Goal: Task Accomplishment & Management: Manage account settings

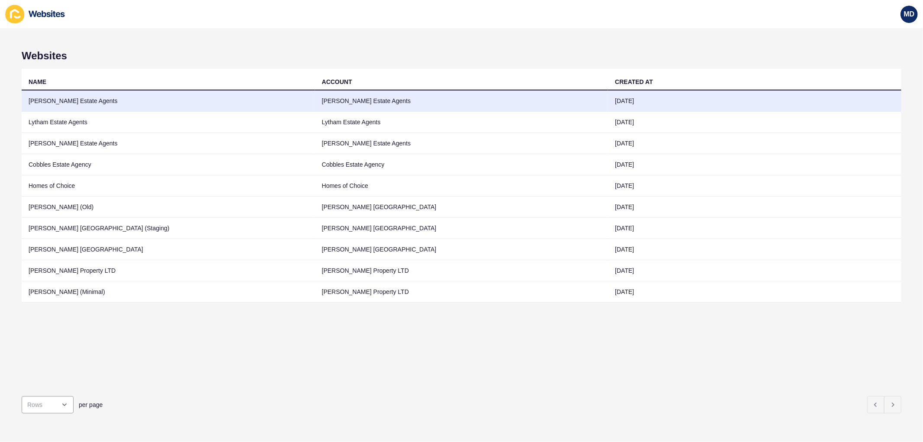
click at [135, 105] on td "[PERSON_NAME] Estate Agents" at bounding box center [168, 100] width 293 height 21
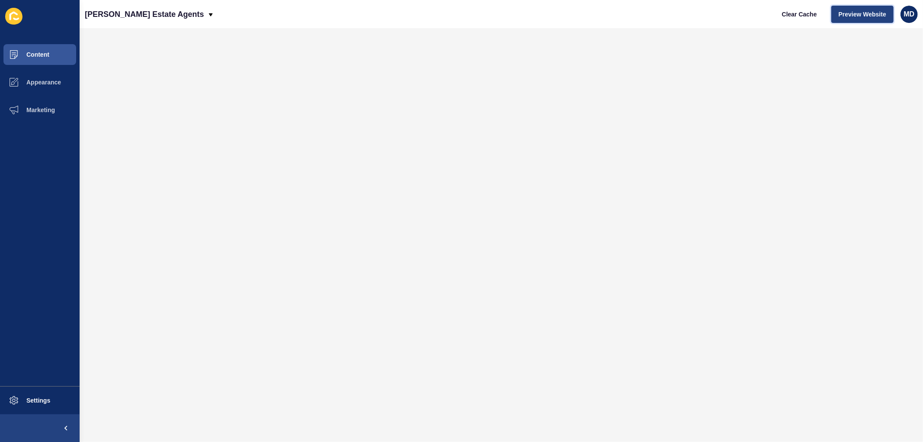
click at [852, 15] on span "Preview Website" at bounding box center [863, 14] width 48 height 9
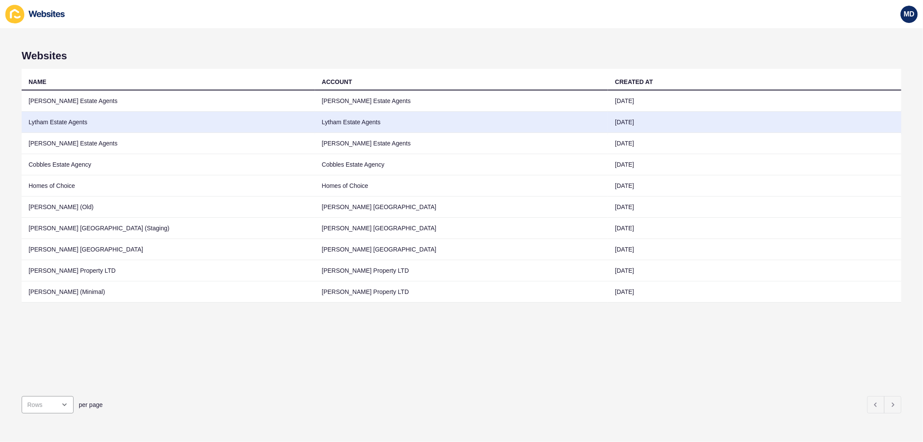
click at [158, 121] on td "Lytham Estate Agents" at bounding box center [168, 122] width 293 height 21
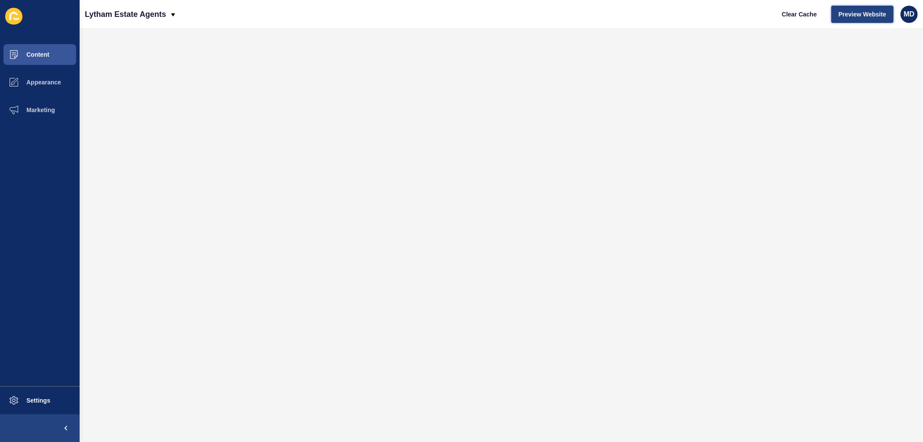
click at [870, 14] on span "Preview Website" at bounding box center [863, 14] width 48 height 9
click at [46, 76] on button "Appearance" at bounding box center [40, 82] width 80 height 28
drag, startPoint x: 101, startPoint y: 15, endPoint x: 114, endPoint y: 25, distance: 16.0
click at [102, 15] on p "Lytham Estate Agents" at bounding box center [125, 14] width 81 height 22
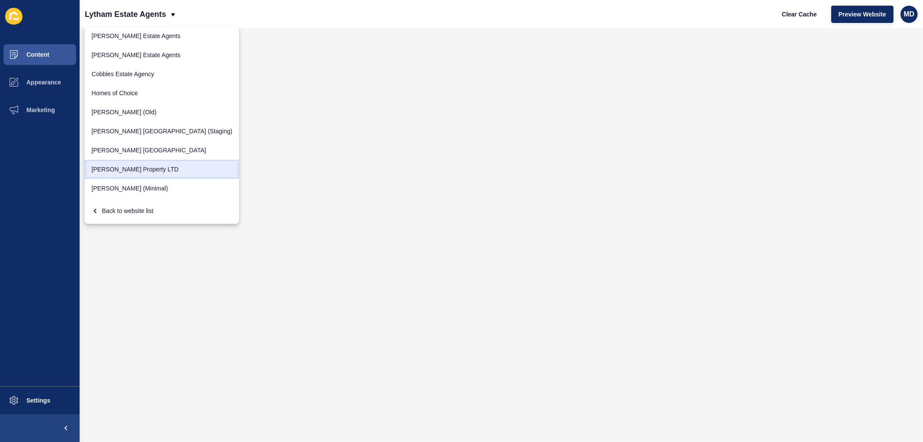
click at [129, 162] on link "[PERSON_NAME] Property LTD" at bounding box center [162, 169] width 154 height 19
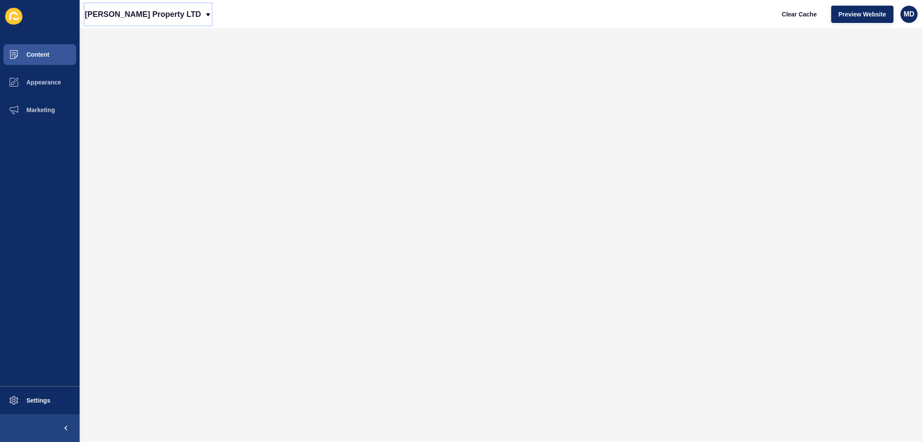
click at [118, 16] on p "[PERSON_NAME] Property LTD" at bounding box center [143, 14] width 116 height 22
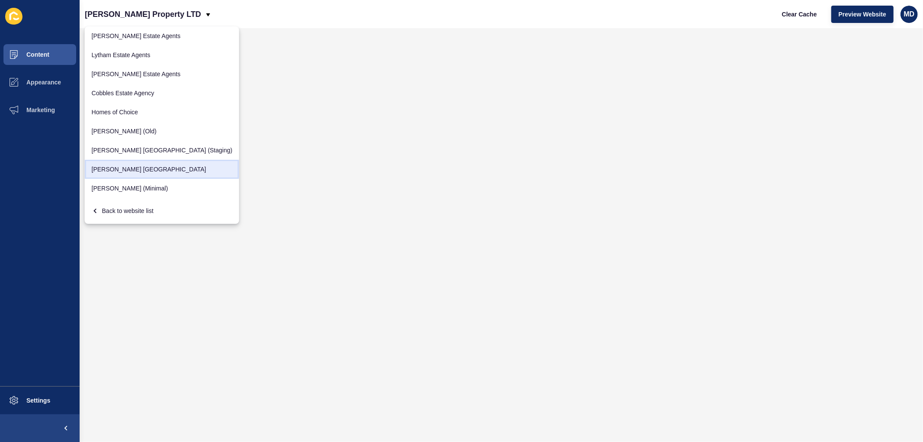
click at [135, 168] on link "[PERSON_NAME] [GEOGRAPHIC_DATA]" at bounding box center [162, 169] width 154 height 19
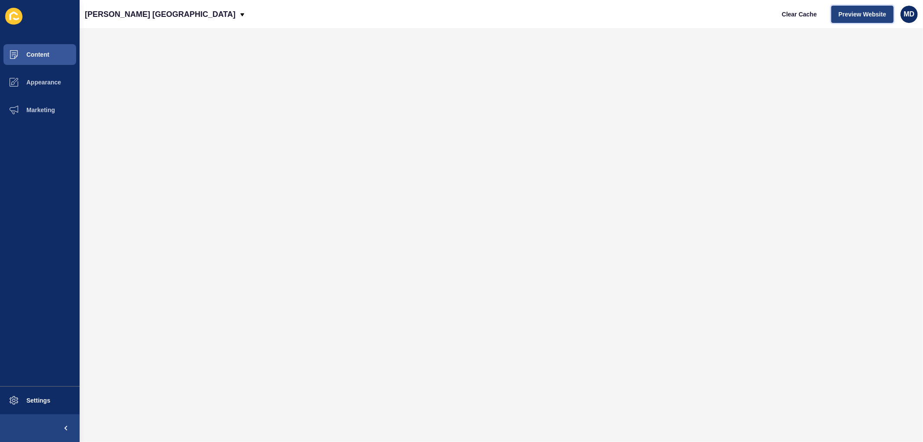
click at [854, 10] on span "Preview Website" at bounding box center [863, 14] width 48 height 9
click at [121, 16] on p "[PERSON_NAME] [GEOGRAPHIC_DATA]" at bounding box center [160, 14] width 151 height 22
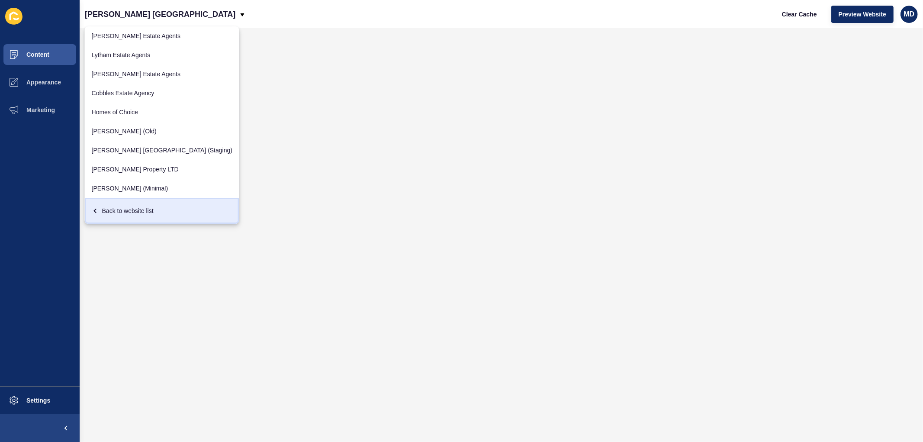
click at [111, 215] on div "Back to website list" at bounding box center [162, 211] width 141 height 16
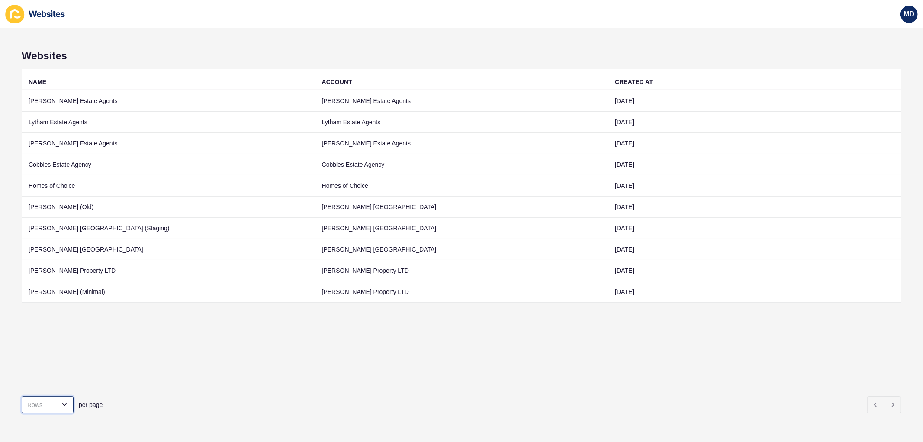
click at [54, 401] on div "open menu" at bounding box center [41, 404] width 29 height 9
click at [48, 366] on div "100 Rows" at bounding box center [50, 375] width 56 height 19
type input "100 Rows"
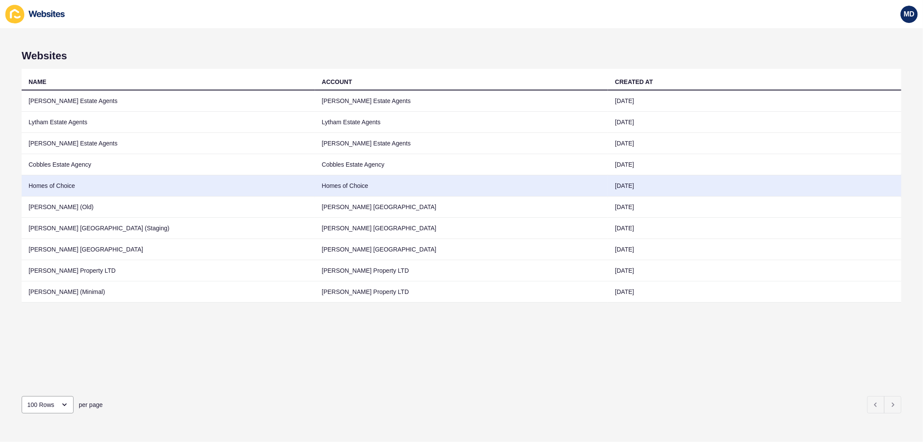
click at [126, 191] on td "Homes of Choice" at bounding box center [168, 185] width 293 height 21
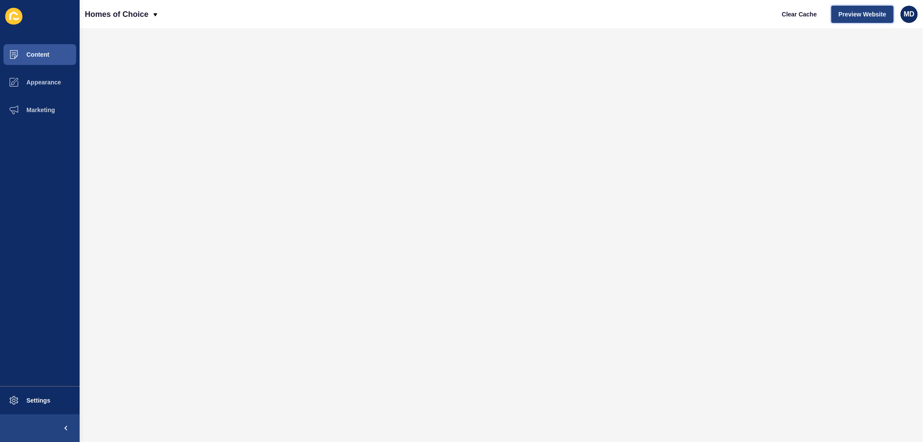
click at [875, 14] on span "Preview Website" at bounding box center [863, 14] width 48 height 9
click at [131, 11] on p "Homes of Choice" at bounding box center [117, 14] width 64 height 22
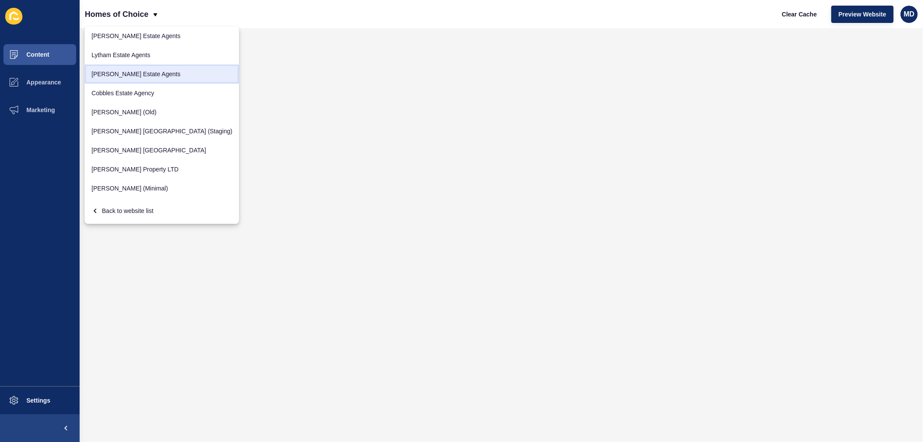
click at [136, 69] on link "[PERSON_NAME] Estate Agents" at bounding box center [162, 73] width 154 height 19
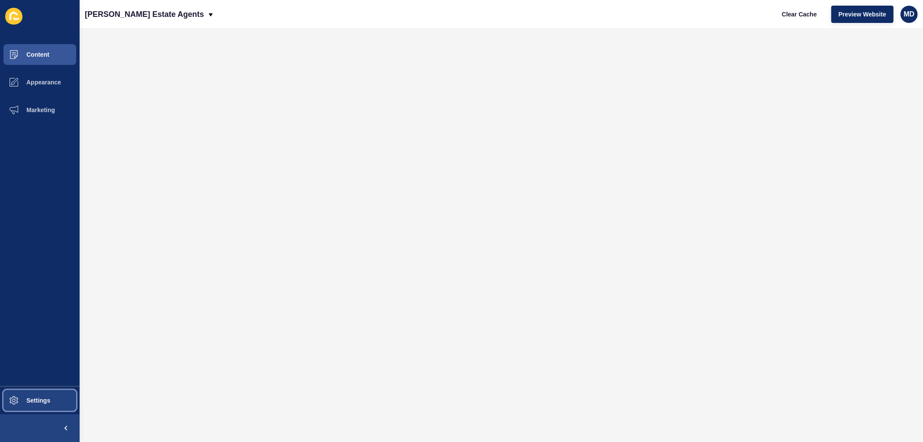
click at [48, 405] on button "Settings" at bounding box center [40, 400] width 80 height 28
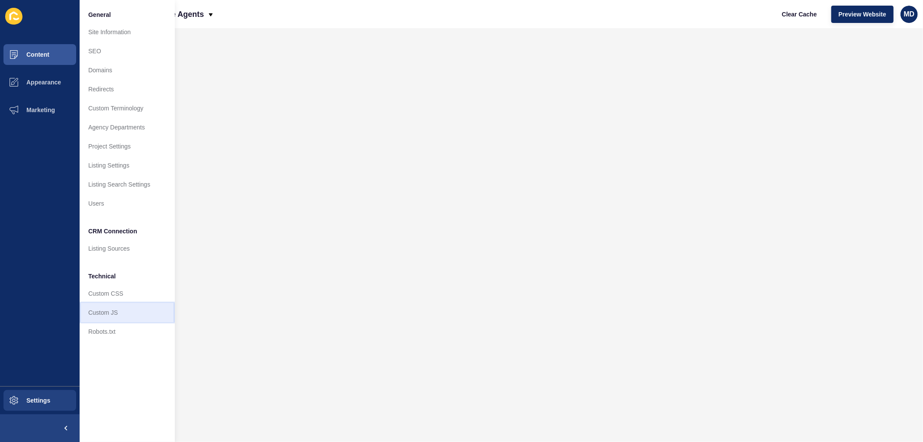
click at [131, 305] on link "Custom JS" at bounding box center [127, 312] width 95 height 19
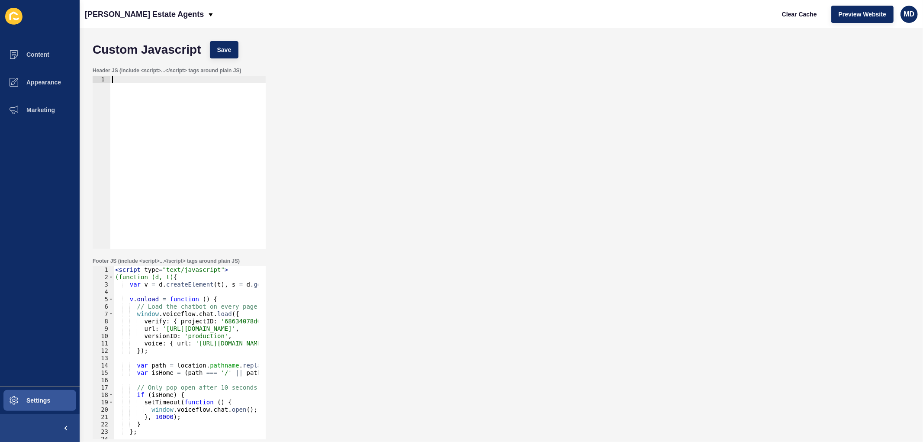
click at [122, 81] on div at bounding box center [187, 170] width 155 height 188
paste textarea "<meta name="google-site-verification" content="7VYnwyN0mUmwnCIV0RP8YsJEN7jQkx-t…"
type textarea "<meta name="google-site-verification" content="7VYnwyN0mUmwnCIV0RP8YsJEN7jQkx-t…"
click at [235, 57] on div "Custom Javascript Save" at bounding box center [501, 50] width 826 height 26
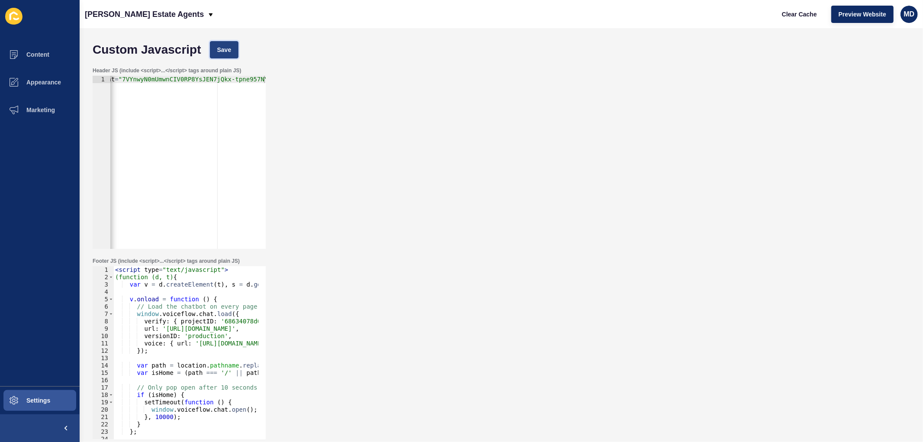
click at [228, 53] on span "Save" at bounding box center [224, 49] width 14 height 9
click at [805, 19] on button "Clear Cache" at bounding box center [800, 14] width 50 height 17
click at [207, 79] on div "< meta name = "google-site-verification" content = "7VYnwyN0mUmwnCIV0RP8YsJEN7j…" at bounding box center [107, 170] width 317 height 188
click at [219, 44] on button "Save" at bounding box center [224, 49] width 29 height 17
click at [807, 10] on span "Clear Cache" at bounding box center [799, 14] width 35 height 9
